Goal: Information Seeking & Learning: Learn about a topic

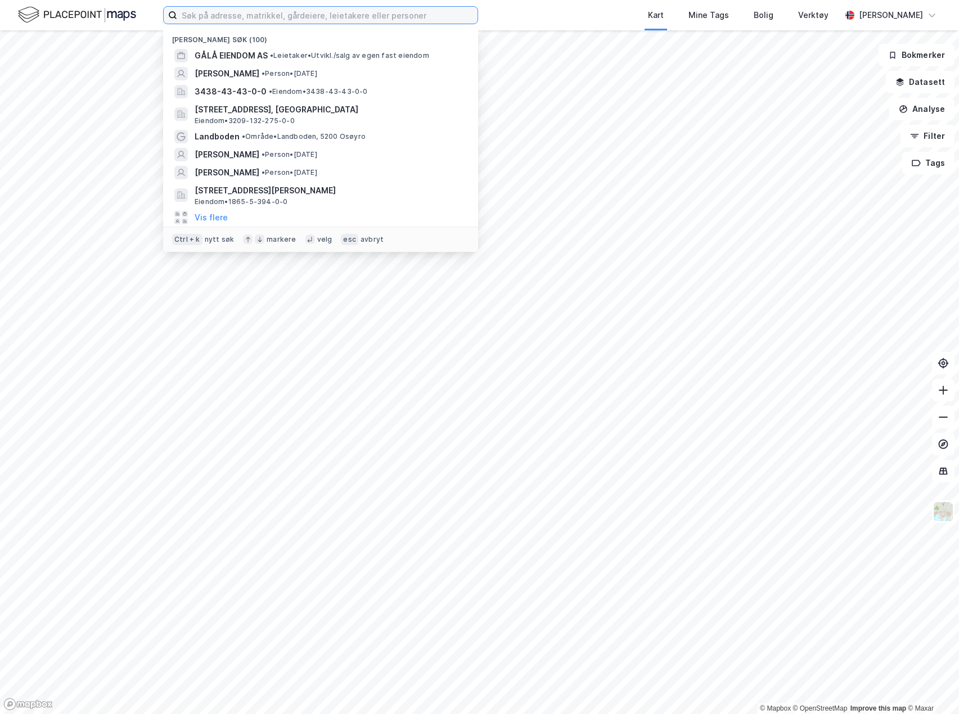
click at [210, 13] on input at bounding box center [327, 15] width 300 height 17
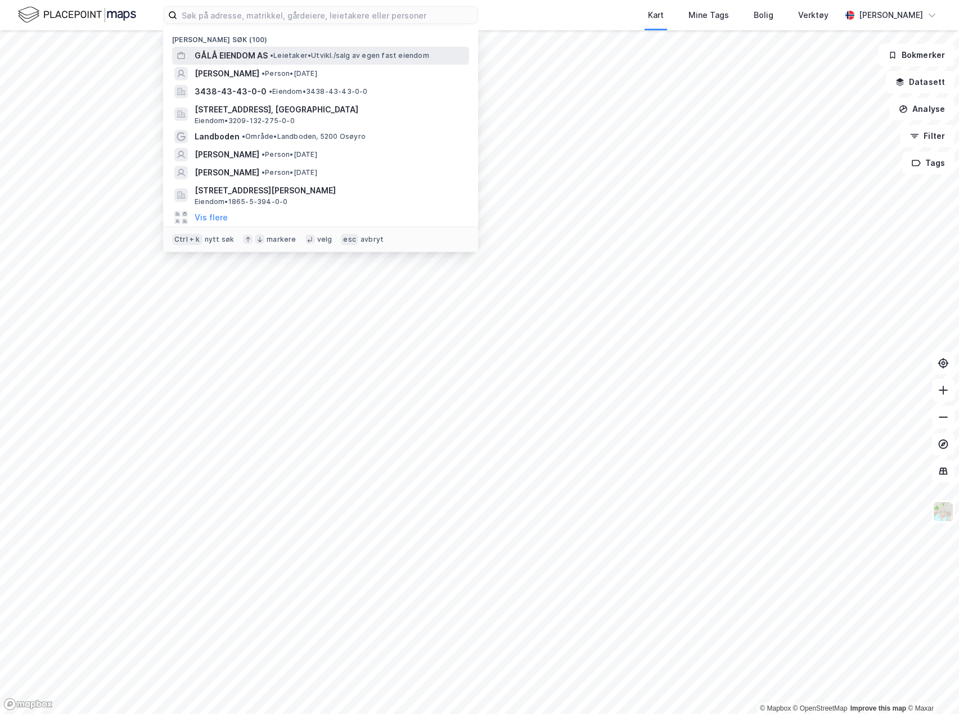
click at [242, 55] on span "GÅLÅ EIENDOM AS" at bounding box center [231, 55] width 73 height 13
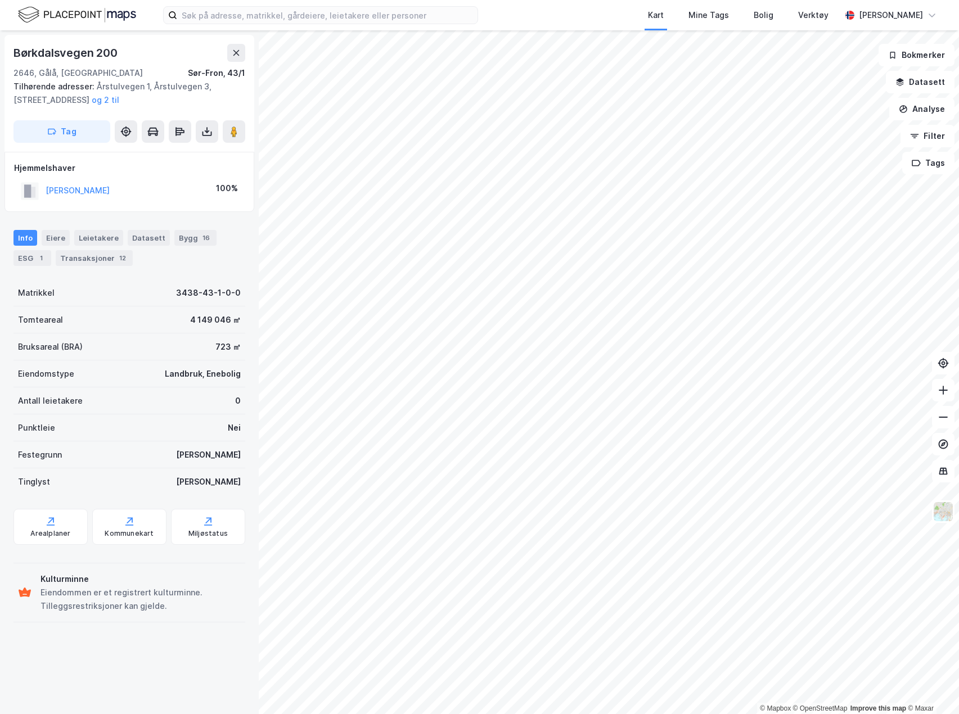
click at [55, 56] on div "Børkdalsvegen 200" at bounding box center [66, 53] width 106 height 18
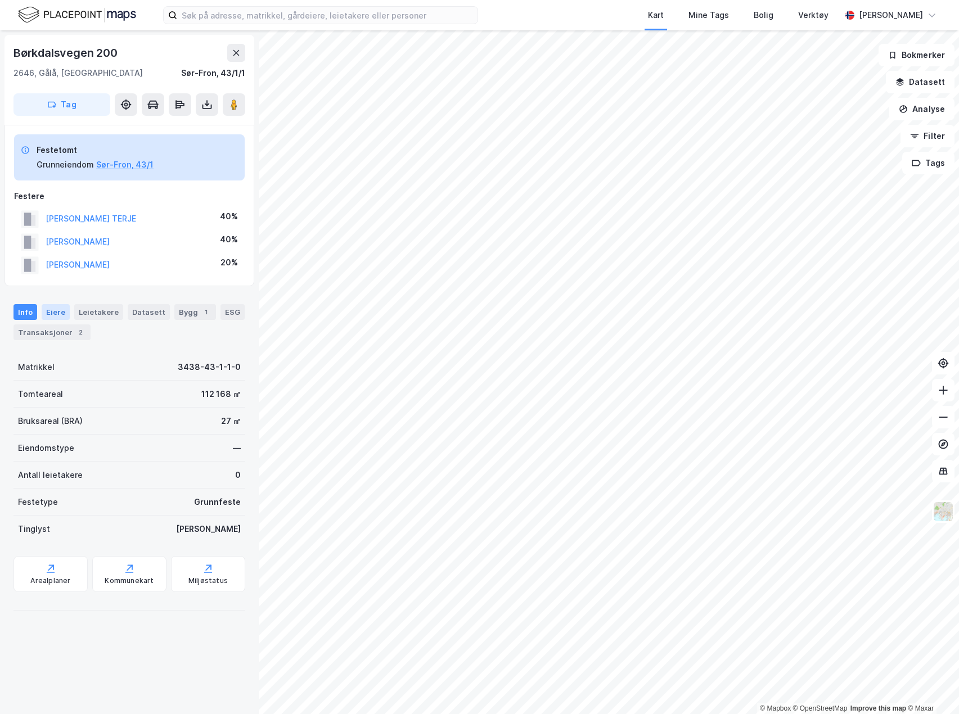
click at [59, 314] on div "Eiere" at bounding box center [56, 312] width 28 height 16
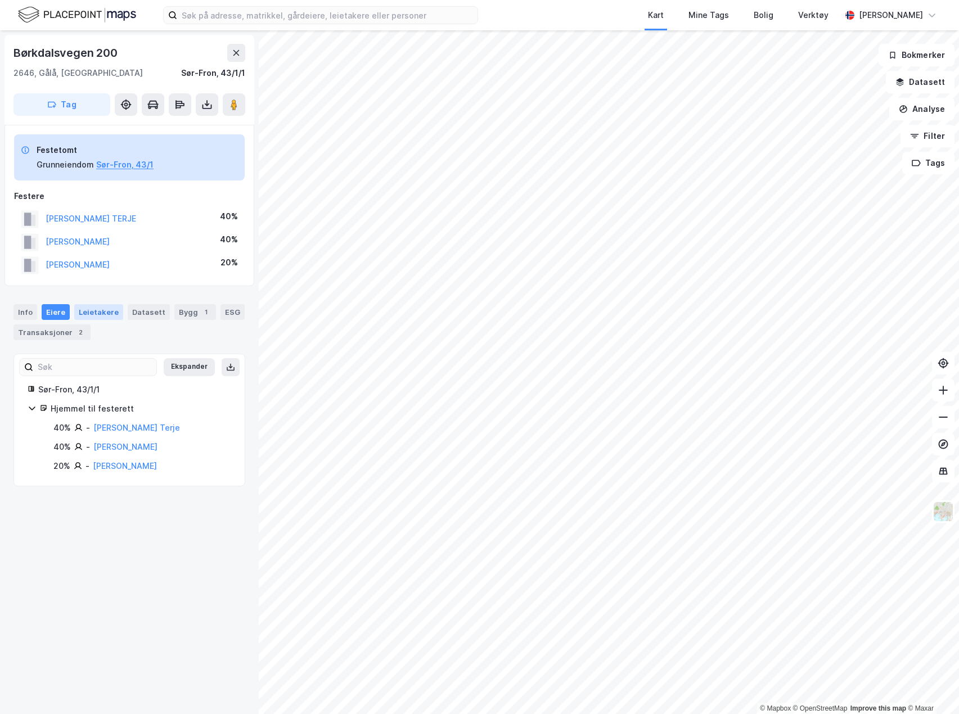
click at [93, 314] on div "Leietakere" at bounding box center [98, 312] width 49 height 16
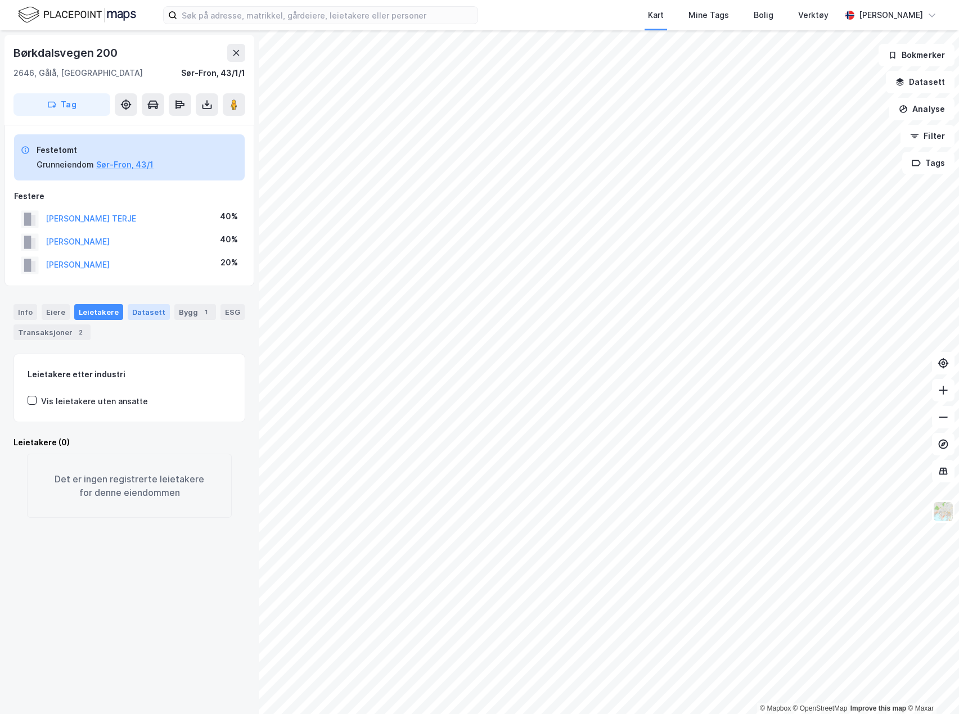
click at [142, 314] on div "Datasett" at bounding box center [149, 312] width 42 height 16
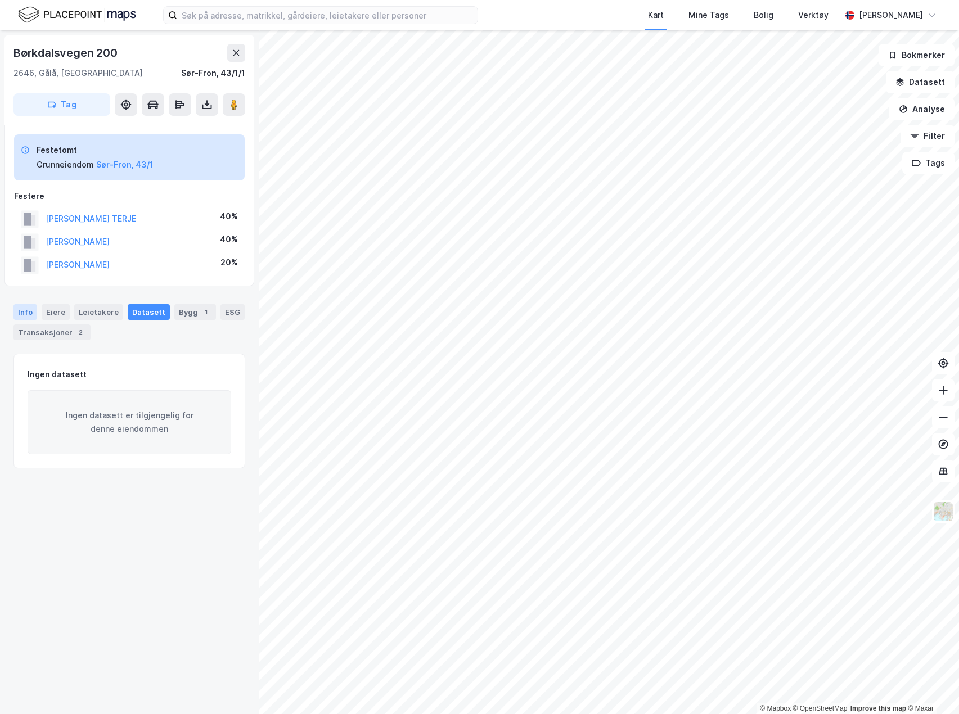
click at [30, 314] on div "Info" at bounding box center [25, 312] width 24 height 16
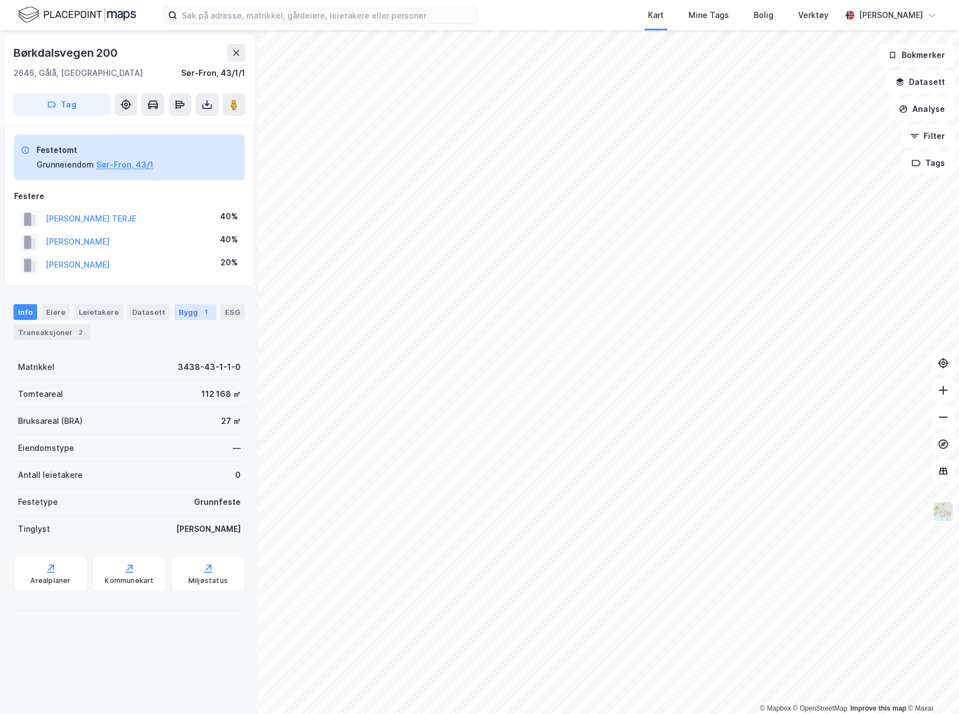
click at [174, 312] on div "Bygg 1" at bounding box center [195, 312] width 42 height 16
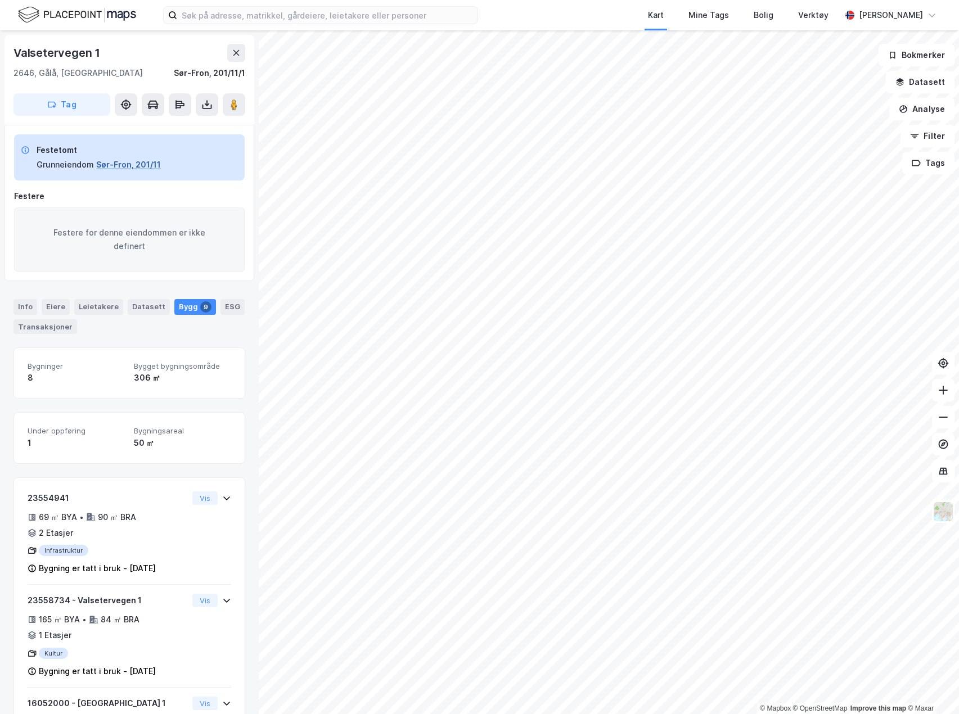
click at [122, 165] on button "Sør-Fron, 201/11" at bounding box center [128, 164] width 65 height 13
